Goal: Navigation & Orientation: Find specific page/section

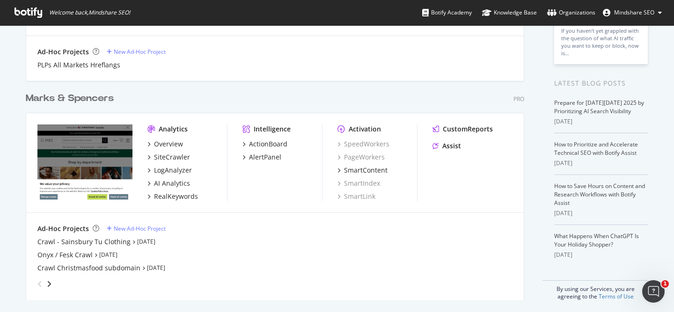
scroll to position [159, 0]
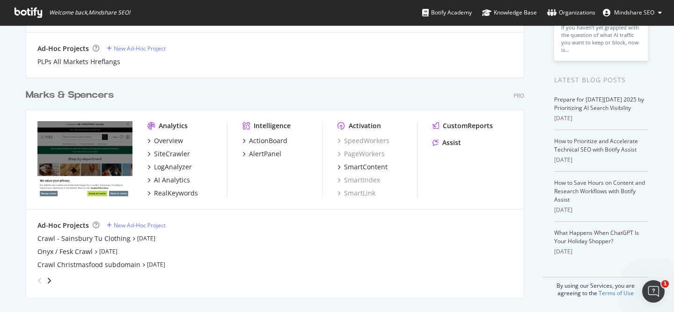
click at [77, 94] on div "Marks & Spencers" at bounding box center [70, 95] width 88 height 14
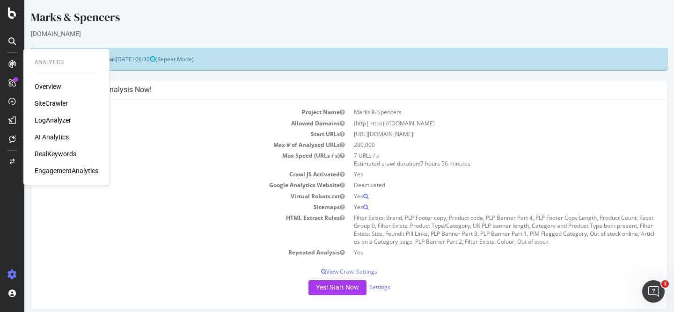
click at [51, 102] on div "SiteCrawler" at bounding box center [51, 103] width 33 height 9
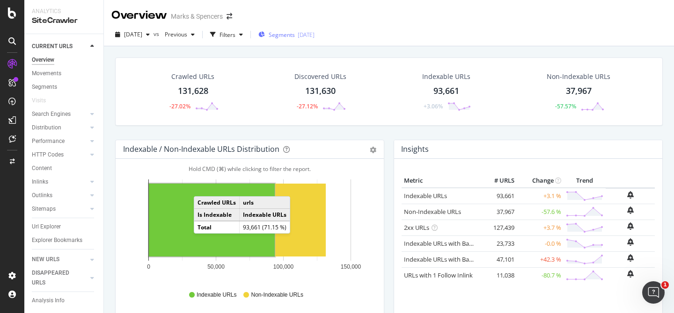
click at [295, 33] on span "Segments" at bounding box center [282, 35] width 26 height 8
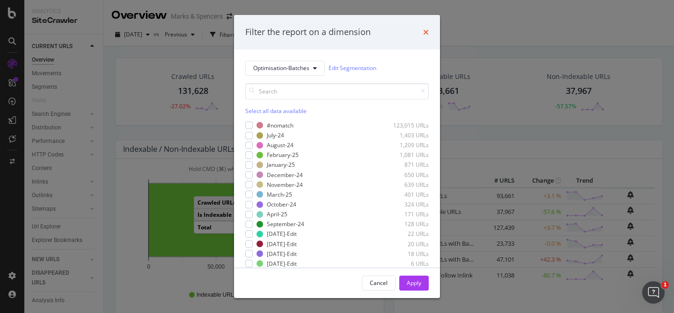
click at [427, 30] on icon "times" at bounding box center [426, 32] width 6 height 7
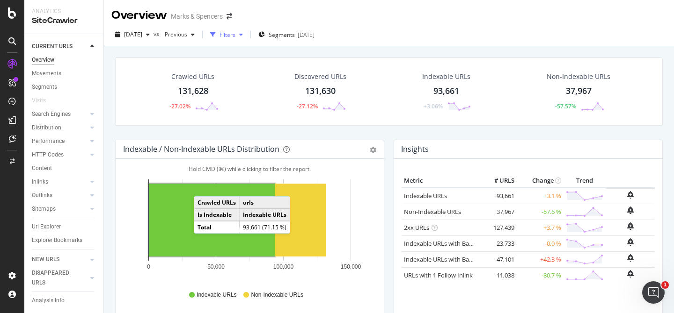
click at [235, 38] on div "Filters" at bounding box center [227, 35] width 16 height 8
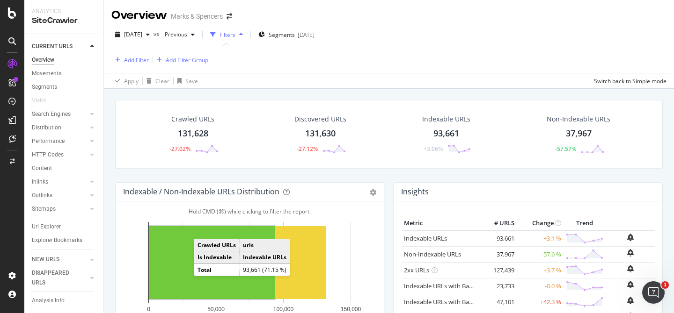
click at [247, 40] on div "Filters" at bounding box center [226, 35] width 40 height 14
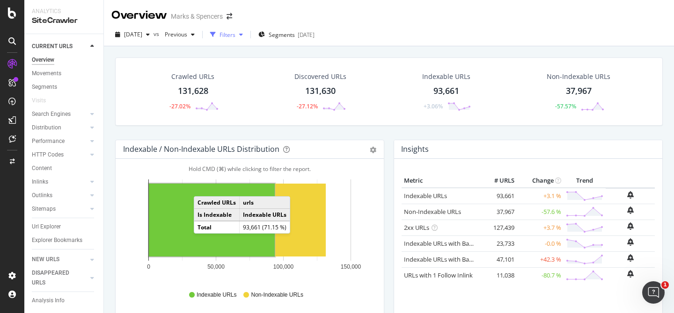
click at [243, 34] on icon "button" at bounding box center [241, 35] width 4 height 6
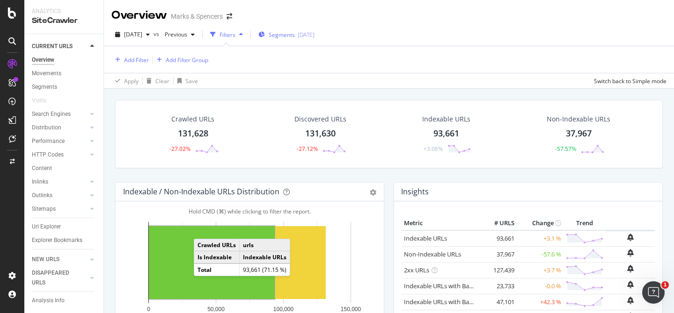
click at [295, 34] on span "Segments" at bounding box center [282, 35] width 26 height 8
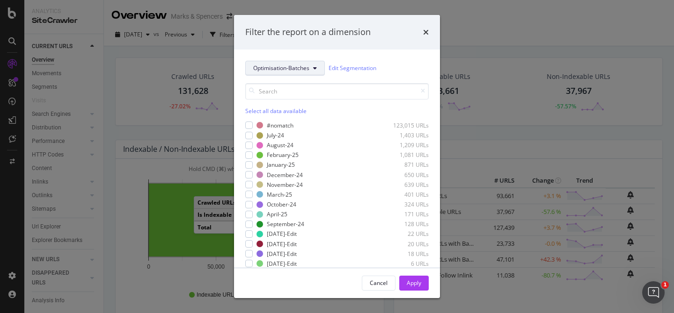
click at [305, 65] on span "Optimisation-Batches" at bounding box center [281, 68] width 56 height 8
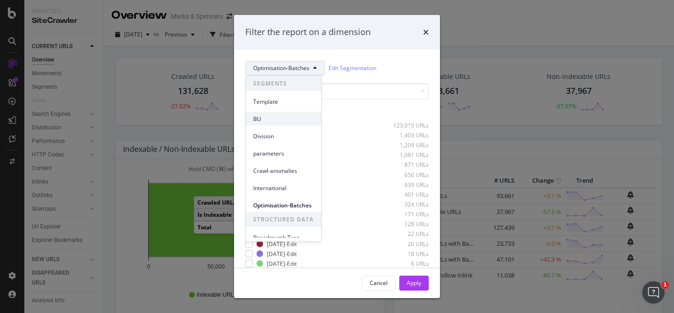
click at [284, 118] on span "BU" at bounding box center [283, 119] width 60 height 8
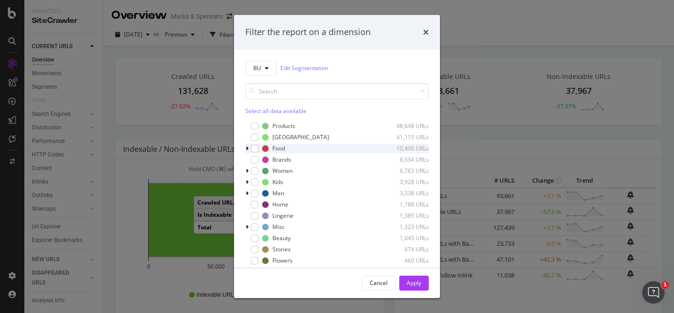
click at [247, 149] on icon "modal" at bounding box center [247, 149] width 3 height 6
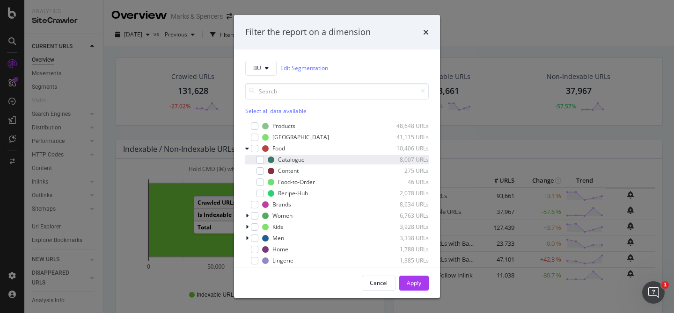
click at [264, 156] on div "Catalogue 8,007 URLs" at bounding box center [336, 159] width 183 height 9
click at [412, 287] on div "Apply" at bounding box center [414, 283] width 15 height 8
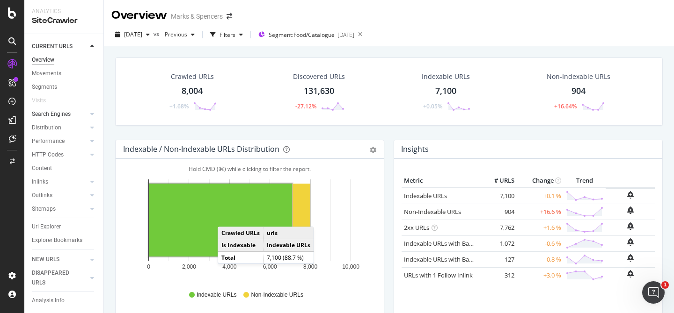
click at [80, 116] on div at bounding box center [82, 113] width 9 height 9
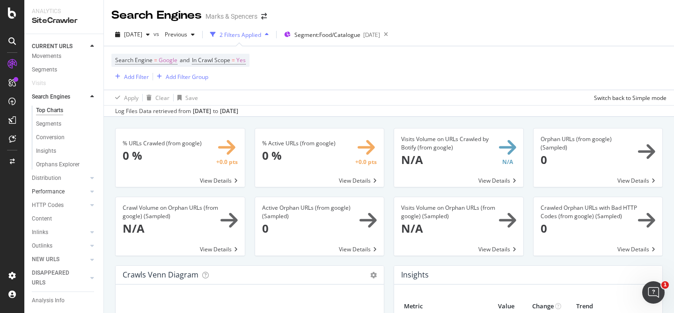
scroll to position [68, 0]
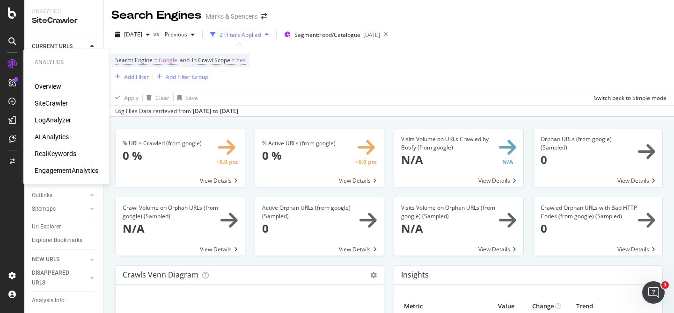
click at [63, 153] on div "RealKeywords" at bounding box center [56, 153] width 42 height 9
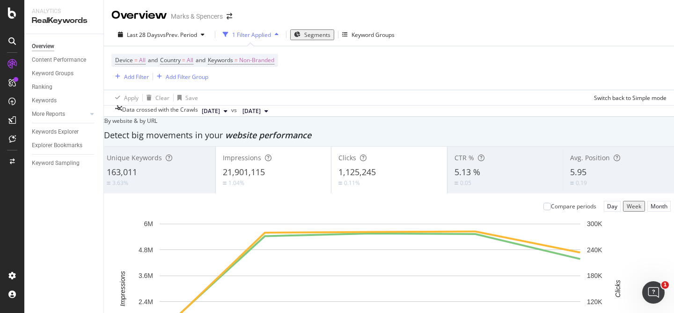
scroll to position [1584, 0]
click at [65, 131] on div "Keywords Explorer" at bounding box center [55, 132] width 47 height 10
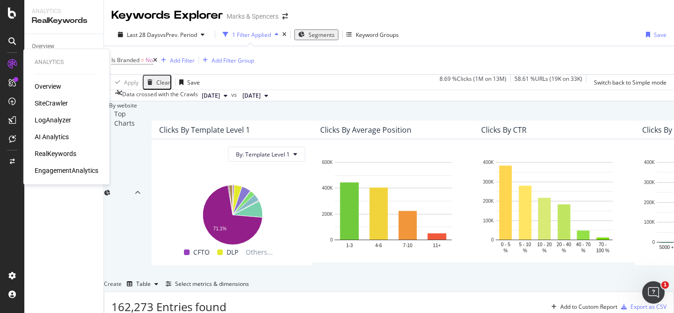
click at [54, 102] on div "SiteCrawler" at bounding box center [51, 103] width 33 height 9
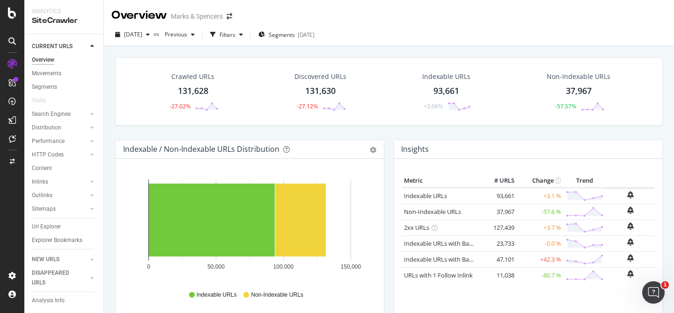
click at [189, 89] on div "131,628" at bounding box center [193, 91] width 30 height 12
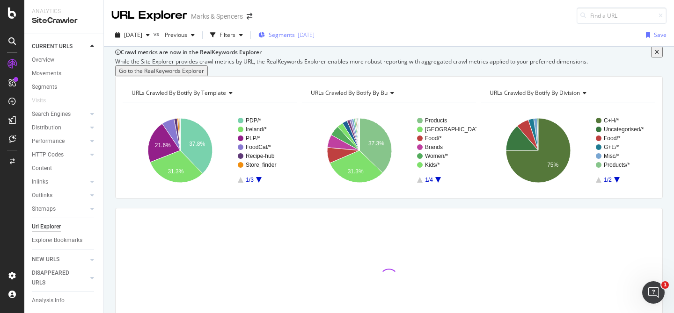
click at [295, 33] on span "Segments" at bounding box center [282, 35] width 26 height 8
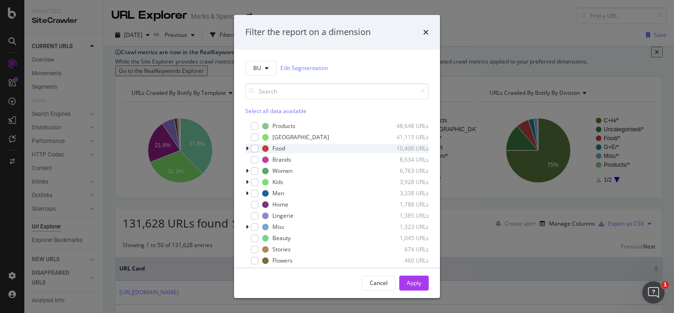
click at [248, 148] on div "modal" at bounding box center [248, 148] width 6 height 9
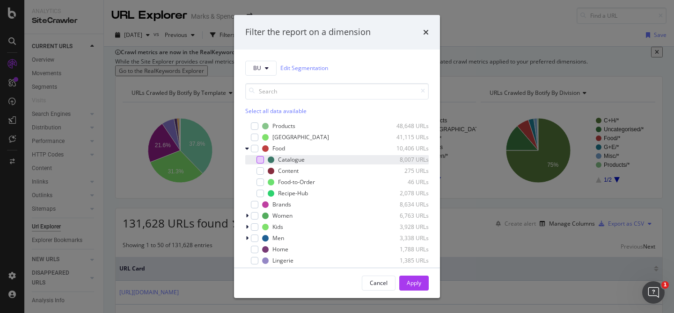
click at [259, 159] on div "modal" at bounding box center [259, 159] width 7 height 7
click at [408, 283] on div "Apply" at bounding box center [414, 283] width 15 height 8
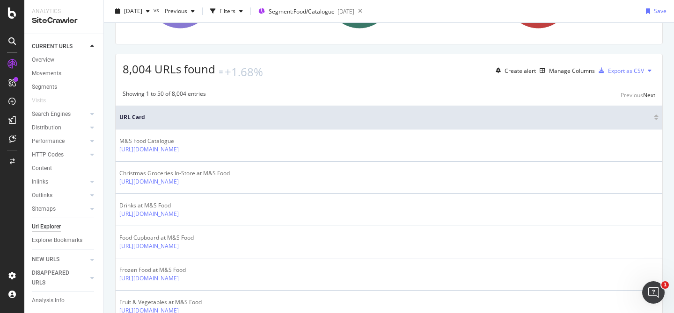
scroll to position [151, 0]
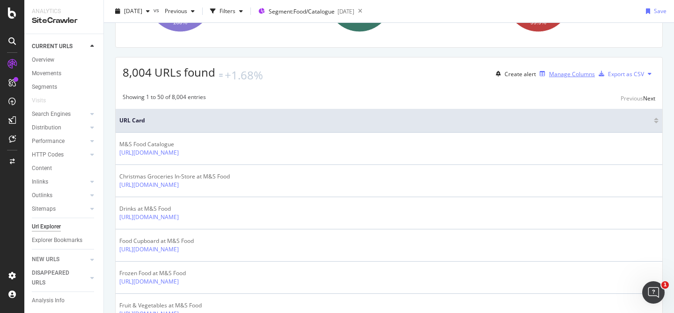
click at [567, 78] on div "Manage Columns" at bounding box center [572, 74] width 46 height 8
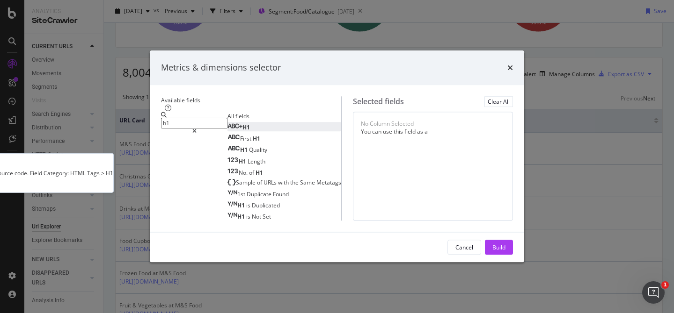
type input "h1"
click at [227, 124] on div "H1" at bounding box center [238, 128] width 22 height 8
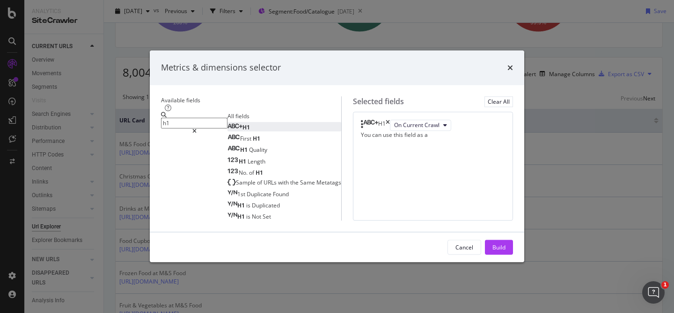
drag, startPoint x: 215, startPoint y: 84, endPoint x: 84, endPoint y: 80, distance: 131.0
click at [94, 82] on div "Metrics & dimensions selector Available fields h1 All fields H1 First H1 H1 Qua…" at bounding box center [337, 156] width 674 height 313
drag, startPoint x: 193, startPoint y: 88, endPoint x: 121, endPoint y: 88, distance: 71.6
click at [161, 112] on div "h1" at bounding box center [194, 123] width 66 height 22
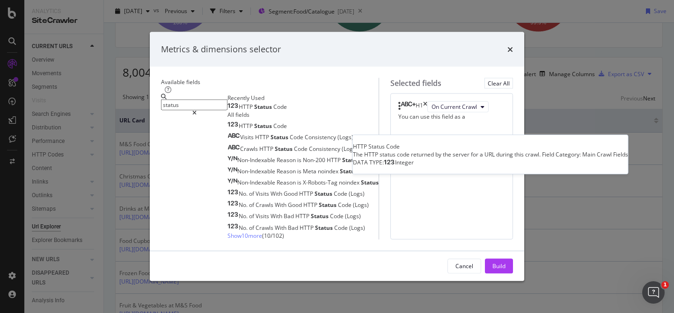
click at [254, 111] on span "Status" at bounding box center [263, 107] width 19 height 8
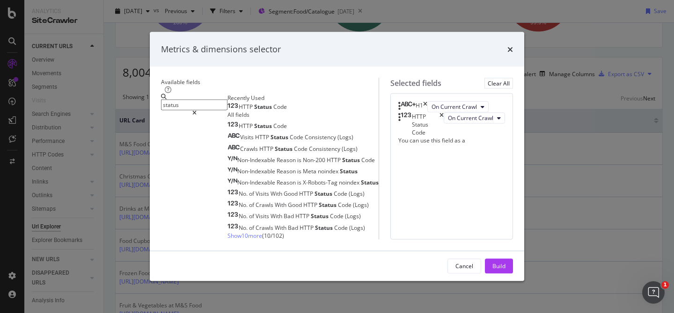
click at [165, 100] on input "status" at bounding box center [194, 105] width 66 height 11
type input "i"
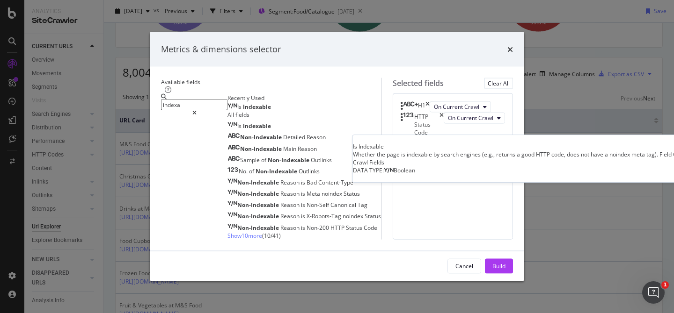
type input "indexa"
click at [243, 111] on span "Indexable" at bounding box center [257, 107] width 28 height 8
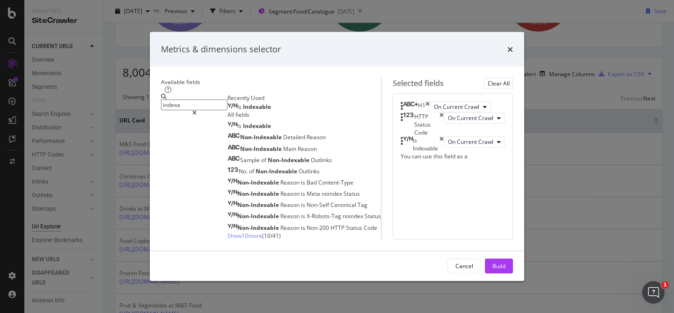
drag, startPoint x: 205, startPoint y: 87, endPoint x: 102, endPoint y: 87, distance: 102.9
click at [102, 87] on div "Metrics & dimensions selector Available fields indexa Recently Used Is Indexabl…" at bounding box center [337, 156] width 674 height 313
click at [162, 100] on input "indexa" at bounding box center [194, 105] width 66 height 11
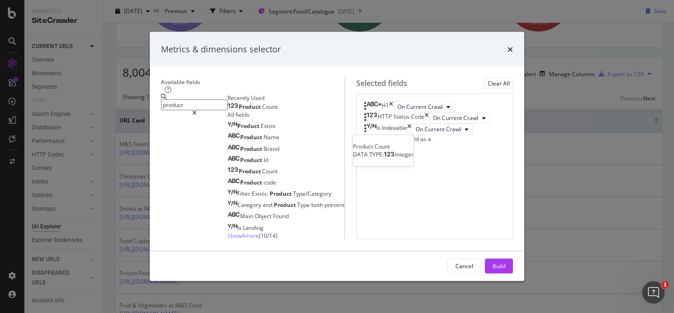
type input "product"
click at [262, 111] on span "Count" at bounding box center [269, 107] width 15 height 8
drag, startPoint x: 192, startPoint y: 86, endPoint x: 134, endPoint y: 86, distance: 58.0
click at [161, 94] on div "product" at bounding box center [194, 105] width 66 height 22
click at [166, 100] on input "product" at bounding box center [194, 105] width 66 height 11
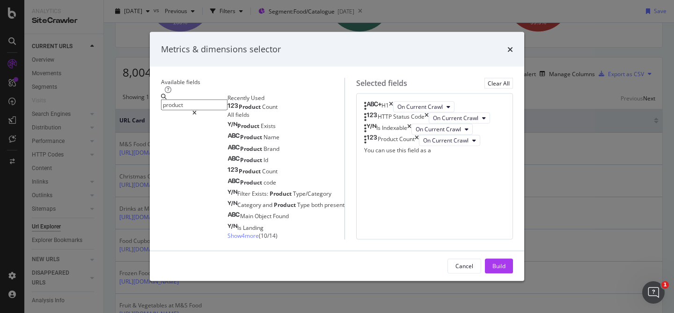
click at [166, 100] on input "product" at bounding box center [194, 105] width 66 height 11
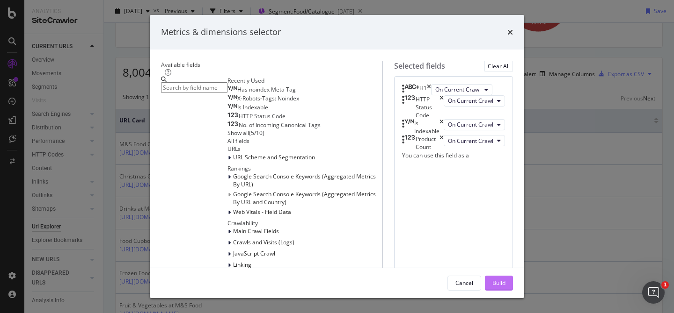
click at [513, 282] on button "Build" at bounding box center [499, 283] width 28 height 15
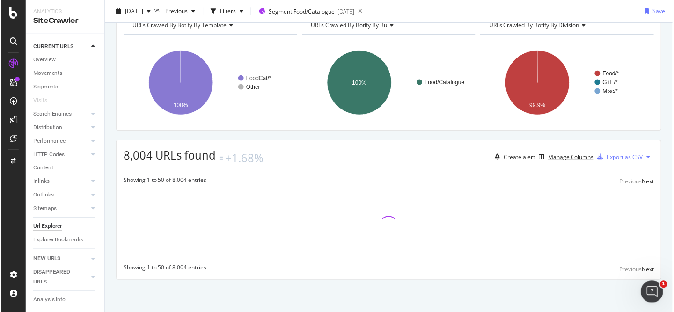
scroll to position [109, 0]
